Goal: Information Seeking & Learning: Check status

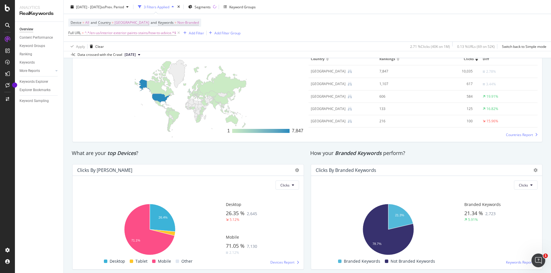
scroll to position [890, 0]
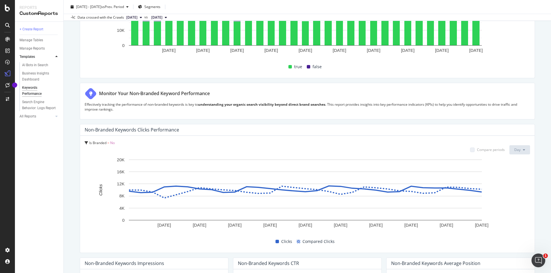
scroll to position [217, 0]
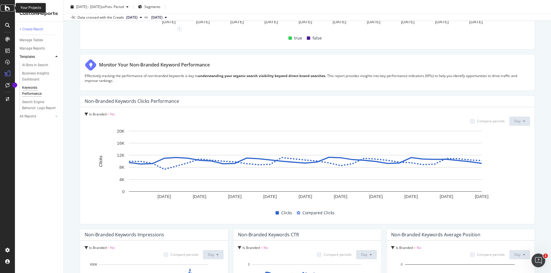
click at [10, 7] on div at bounding box center [8, 8] width 14 height 7
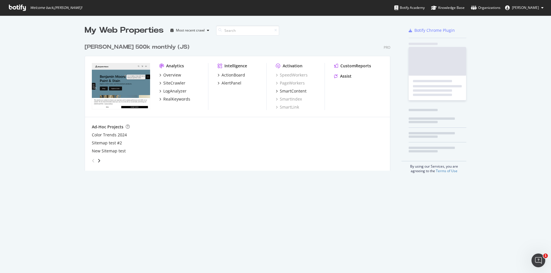
scroll to position [269, 542]
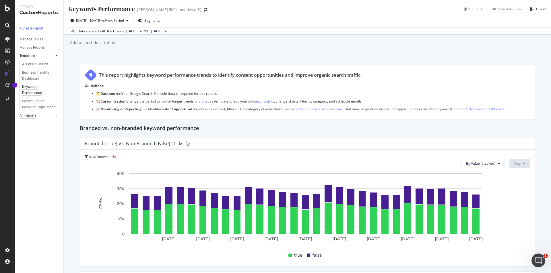
click at [30, 116] on div "All Reports" at bounding box center [28, 116] width 17 height 6
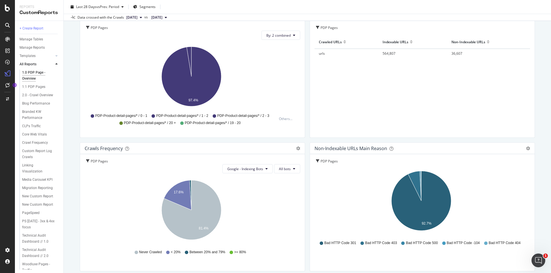
scroll to position [57, 0]
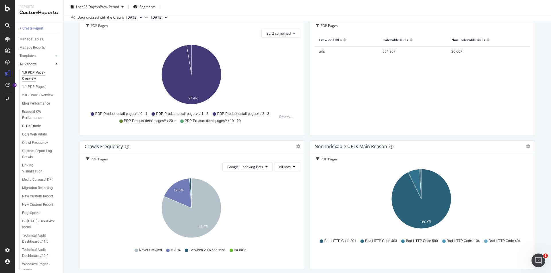
click at [33, 127] on div "CLPs Traffic" at bounding box center [31, 126] width 19 height 6
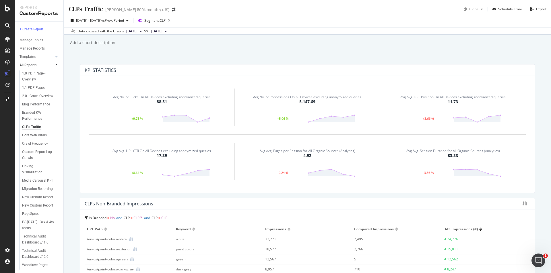
click at [137, 29] on span "[DATE]" at bounding box center [131, 31] width 11 height 5
click at [223, 44] on div "Add a short description Add a short description" at bounding box center [309, 42] width 481 height 9
click at [162, 31] on span "[DATE]" at bounding box center [156, 31] width 11 height 5
click at [137, 30] on span "[DATE]" at bounding box center [131, 31] width 11 height 5
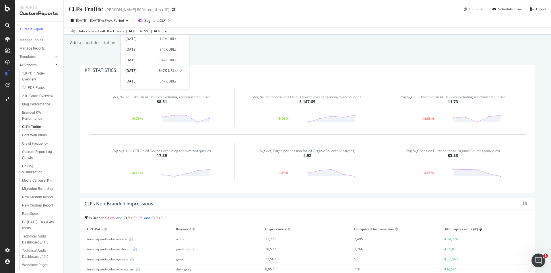
scroll to position [0, 0]
click at [170, 60] on div "846K URLs" at bounding box center [167, 61] width 17 height 5
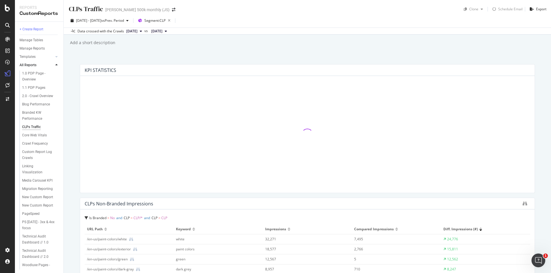
click at [162, 32] on span "[DATE]" at bounding box center [156, 31] width 11 height 5
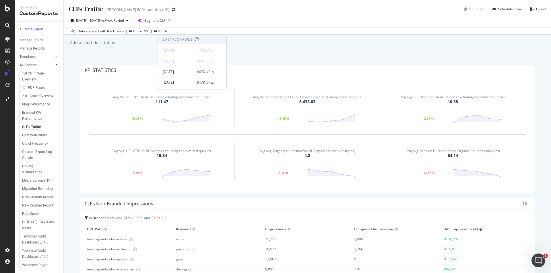
click at [131, 53] on div "CLPs Traffic CLPs Traffic [PERSON_NAME] 500k monthly (JS) Clone Schedule Email …" at bounding box center [307, 136] width 487 height 273
